Goal: Transaction & Acquisition: Purchase product/service

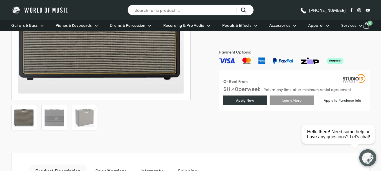
scroll to position [169, 0]
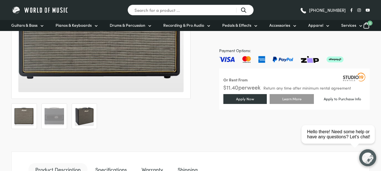
click at [83, 113] on img at bounding box center [84, 116] width 19 height 19
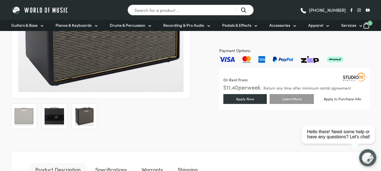
click at [54, 122] on img at bounding box center [54, 116] width 19 height 19
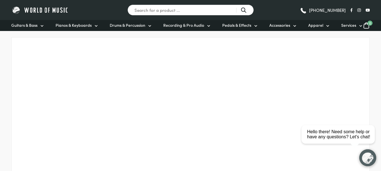
scroll to position [649, 0]
click at [366, 114] on div "close" at bounding box center [368, 114] width 12 height 6
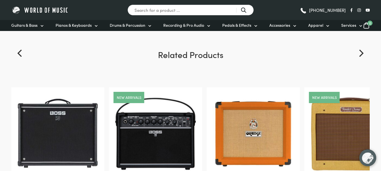
scroll to position [847, 0]
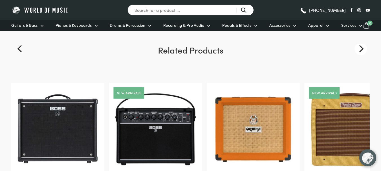
click at [362, 50] on icon "Next" at bounding box center [361, 48] width 5 height 7
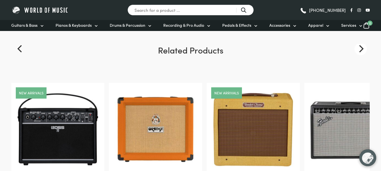
click at [361, 51] on icon "Next" at bounding box center [361, 48] width 5 height 7
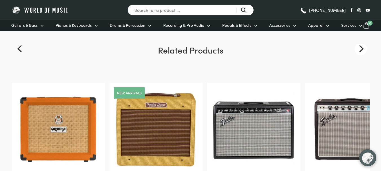
click at [362, 50] on icon "Next" at bounding box center [361, 48] width 5 height 7
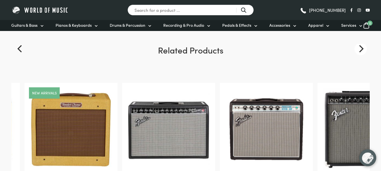
click at [362, 50] on icon "Next" at bounding box center [361, 48] width 5 height 7
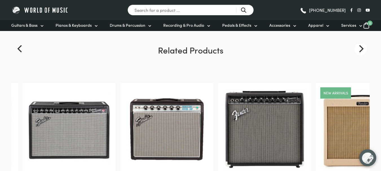
click at [362, 50] on icon "Next" at bounding box center [361, 48] width 5 height 7
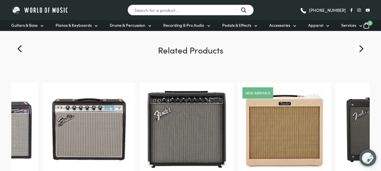
click at [362, 50] on icon "Next" at bounding box center [361, 48] width 5 height 7
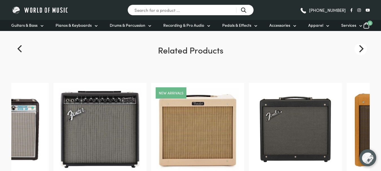
click at [362, 50] on icon "Next" at bounding box center [361, 48] width 5 height 7
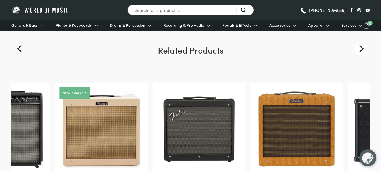
click at [362, 50] on icon "Next" at bounding box center [361, 48] width 5 height 7
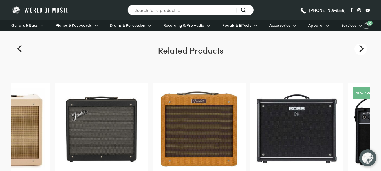
click at [362, 50] on icon "Next" at bounding box center [361, 48] width 5 height 7
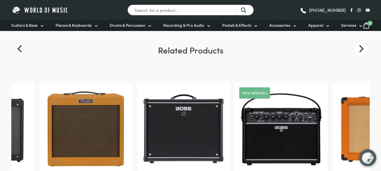
click at [362, 50] on icon "Next" at bounding box center [361, 48] width 5 height 7
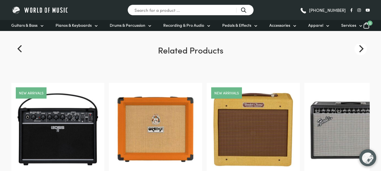
click at [362, 50] on icon "Next" at bounding box center [361, 48] width 5 height 7
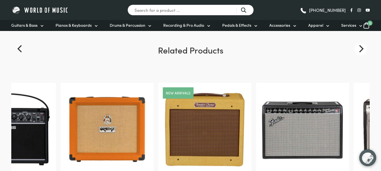
click at [362, 50] on icon "Next" at bounding box center [361, 48] width 5 height 7
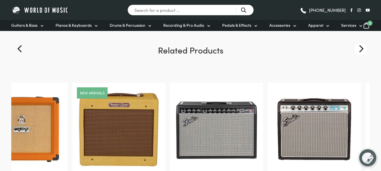
click at [362, 50] on icon "Next" at bounding box center [361, 48] width 5 height 7
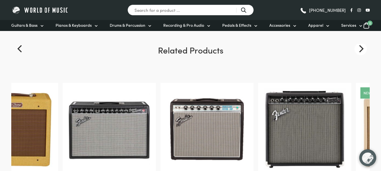
click at [362, 50] on icon "Next" at bounding box center [361, 48] width 5 height 7
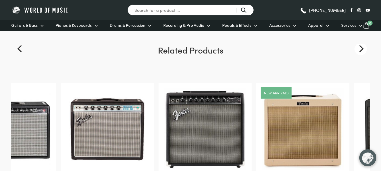
click at [362, 50] on icon "Next" at bounding box center [361, 48] width 5 height 7
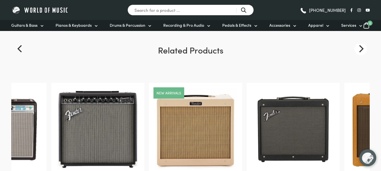
click at [362, 50] on icon "Next" at bounding box center [361, 48] width 5 height 7
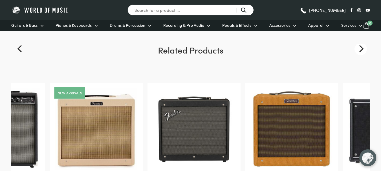
click at [362, 50] on icon "Next" at bounding box center [361, 48] width 5 height 7
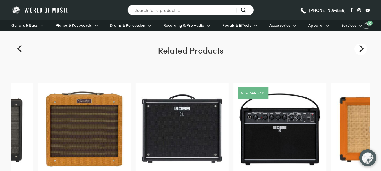
click at [362, 50] on icon "Next" at bounding box center [361, 48] width 5 height 7
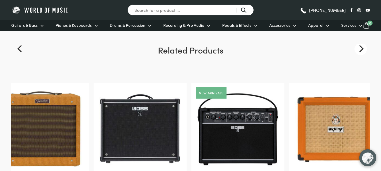
click at [362, 50] on icon "Next" at bounding box center [361, 48] width 5 height 7
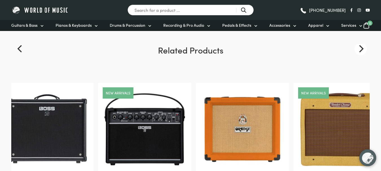
click at [362, 50] on icon "Next" at bounding box center [361, 48] width 5 height 7
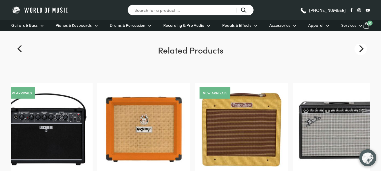
click at [362, 50] on icon "Next" at bounding box center [361, 48] width 5 height 7
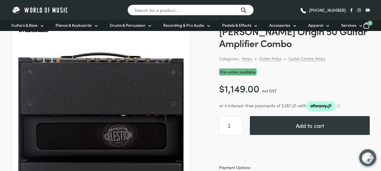
scroll to position [56, 0]
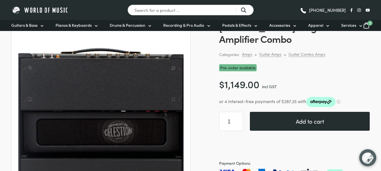
click at [308, 122] on button "Add to cart" at bounding box center [310, 121] width 120 height 19
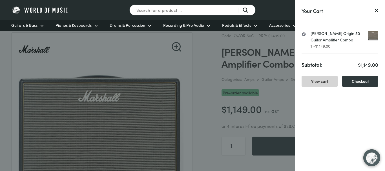
click at [324, 82] on link "View cart" at bounding box center [320, 81] width 36 height 11
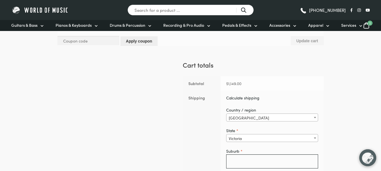
click at [314, 137] on span at bounding box center [315, 138] width 6 height 7
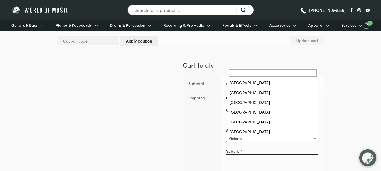
scroll to position [22, 0]
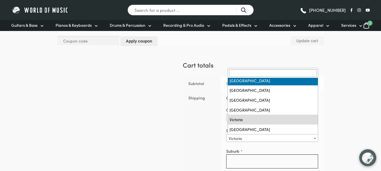
select select "NT"
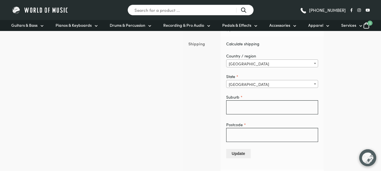
scroll to position [169, 0]
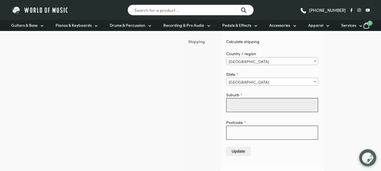
click at [235, 104] on input "Suburb *" at bounding box center [272, 105] width 92 height 14
type input "PALMERSTON"
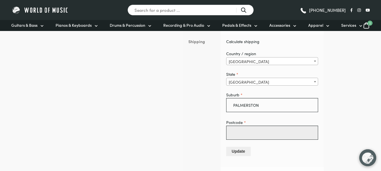
type input "0831"
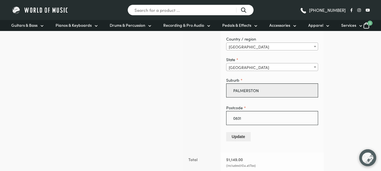
scroll to position [198, 0]
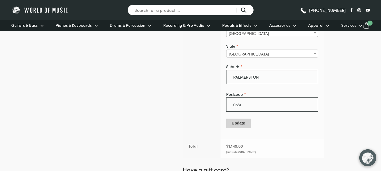
click at [244, 122] on button "Update" at bounding box center [238, 123] width 25 height 9
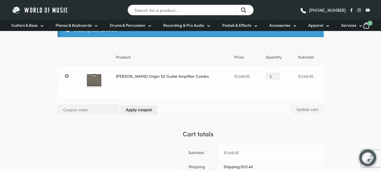
scroll to position [0, 0]
